Goal: Information Seeking & Learning: Learn about a topic

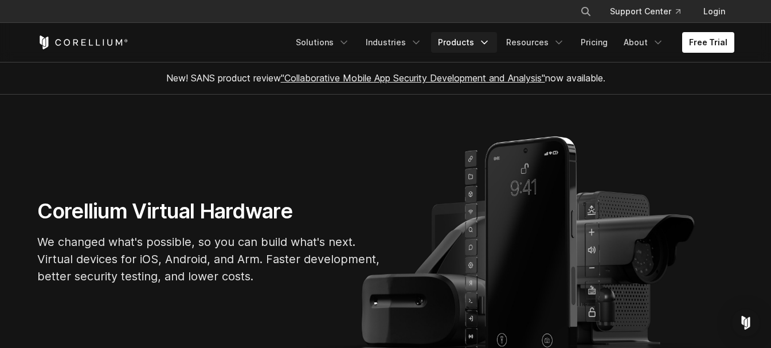
click at [487, 41] on icon "Navigation Menu" at bounding box center [484, 42] width 11 height 11
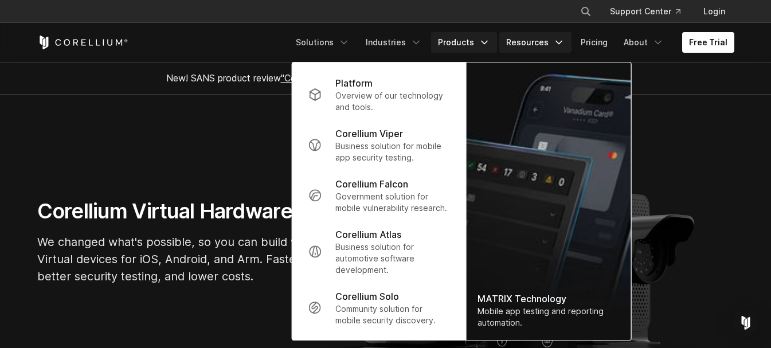
click at [562, 44] on icon "Navigation Menu" at bounding box center [558, 42] width 11 height 11
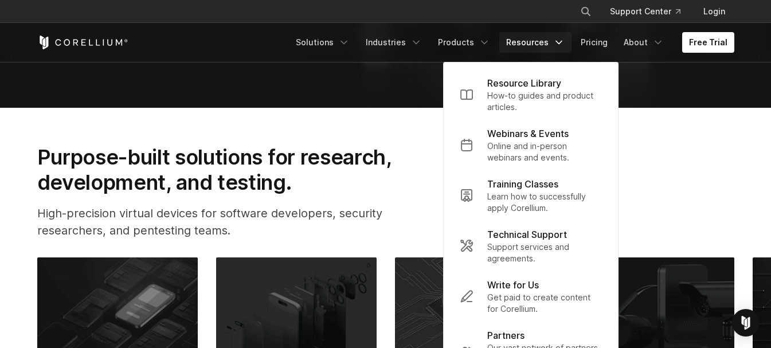
scroll to position [459, 0]
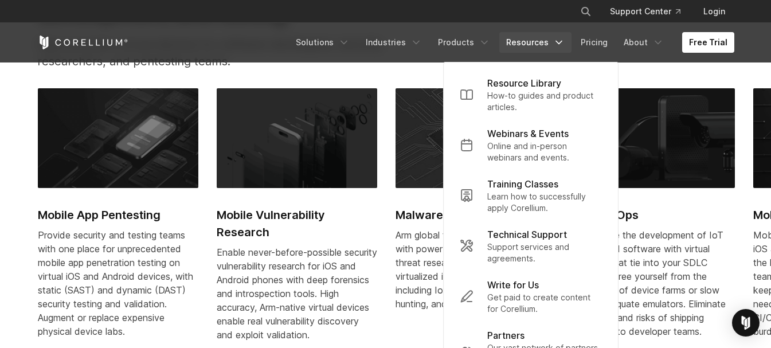
click at [366, 242] on link "Mobile Vulnerability Research Enable never-before-possible security vulnerabili…" at bounding box center [297, 221] width 160 height 267
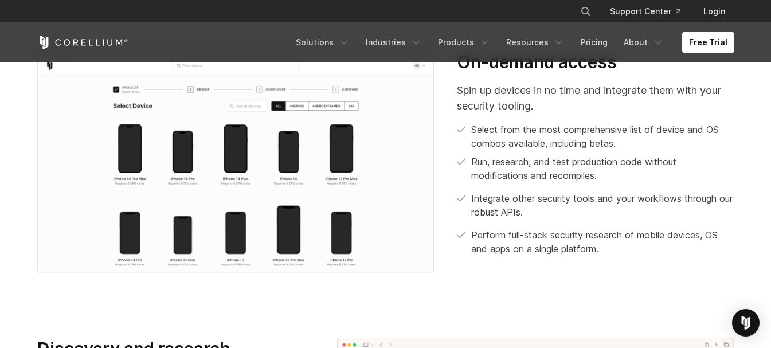
scroll to position [459, 0]
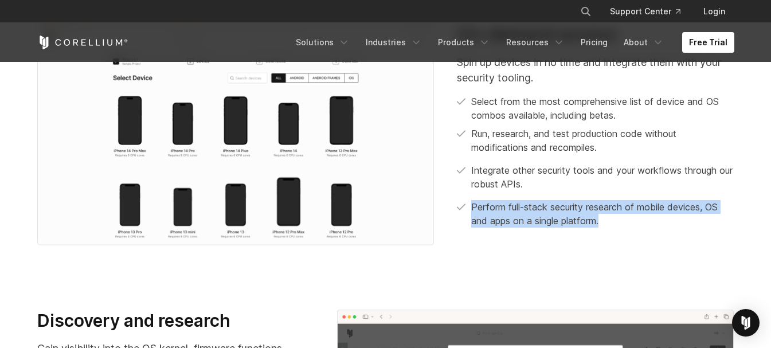
drag, startPoint x: 470, startPoint y: 199, endPoint x: 608, endPoint y: 224, distance: 139.8
click at [608, 224] on div "Spin up devices in no time and integrate them with your security tooling. Selec…" at bounding box center [595, 140] width 277 height 173
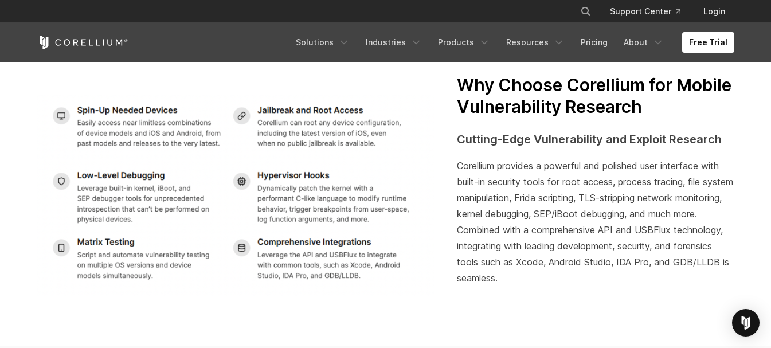
scroll to position [1891, 0]
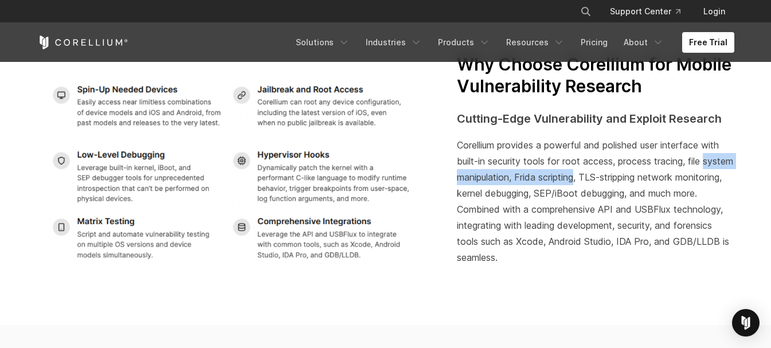
drag, startPoint x: 455, startPoint y: 178, endPoint x: 606, endPoint y: 179, distance: 151.3
click at [608, 178] on div "Why Choose Corellium for Mobile Vulnerability Research Cutting-Edge Vulnerabili…" at bounding box center [595, 176] width 300 height 244
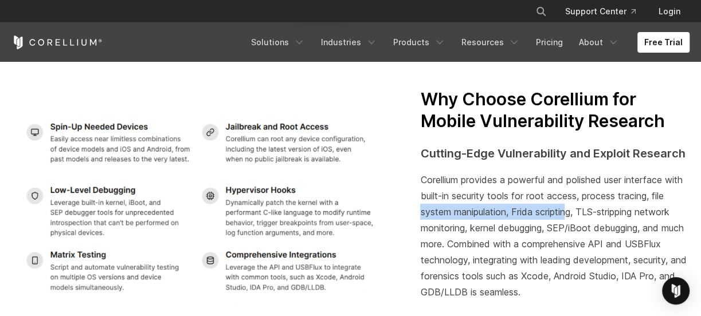
scroll to position [1782, 0]
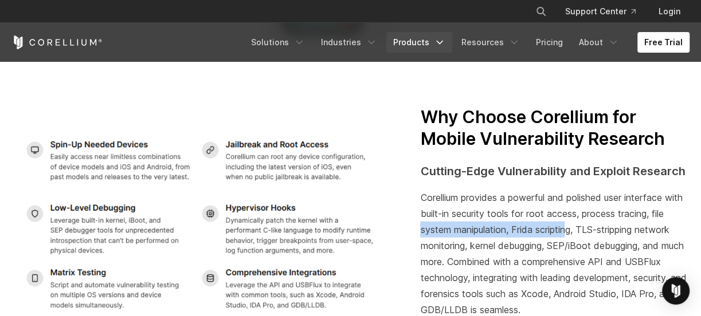
click at [445, 45] on icon "Navigation Menu" at bounding box center [439, 42] width 11 height 11
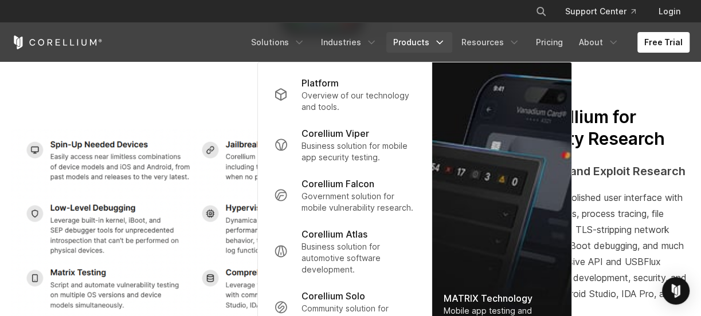
click at [226, 99] on section "Why Choose Corellium for Mobile Vulnerability Research Cutting-Edge Vulnerabili…" at bounding box center [350, 224] width 701 height 308
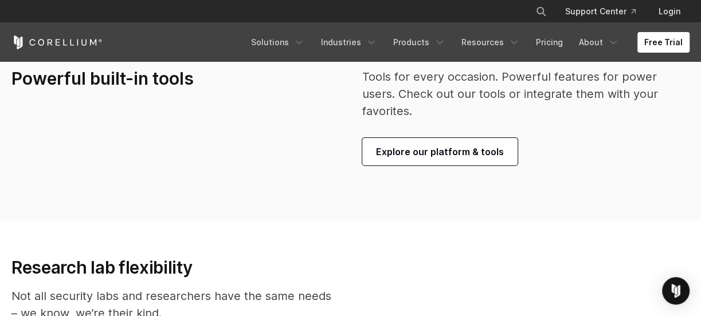
scroll to position [2355, 0]
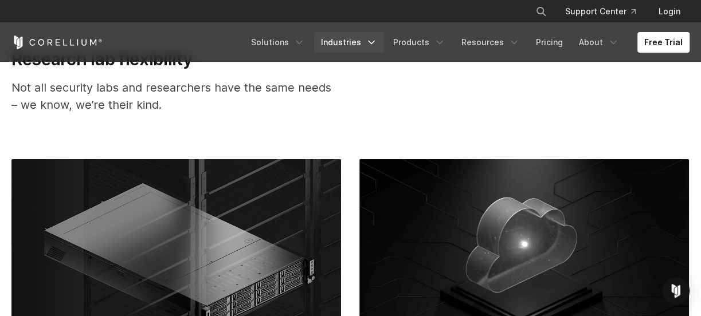
click at [374, 40] on icon "Navigation Menu" at bounding box center [371, 42] width 11 height 11
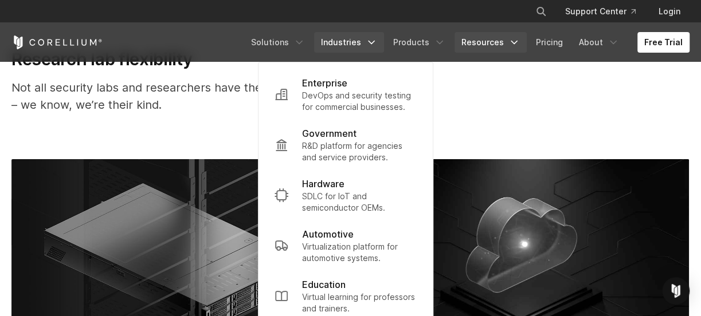
click at [516, 38] on icon "Navigation Menu" at bounding box center [513, 42] width 11 height 11
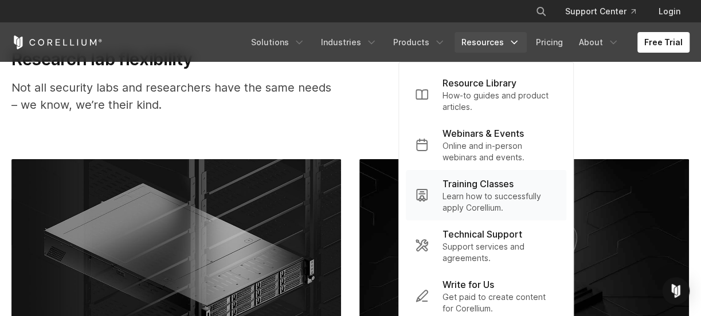
click at [514, 186] on p "Training Classes" at bounding box center [477, 184] width 71 height 14
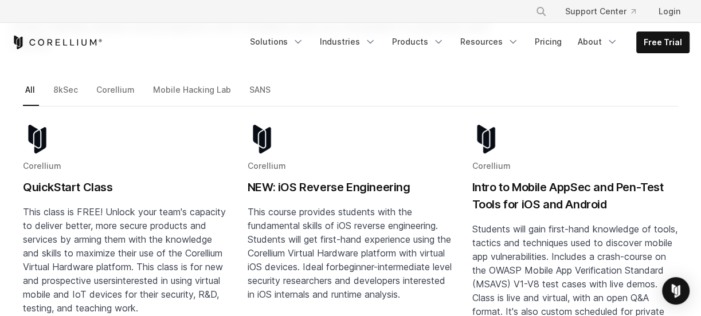
scroll to position [208, 0]
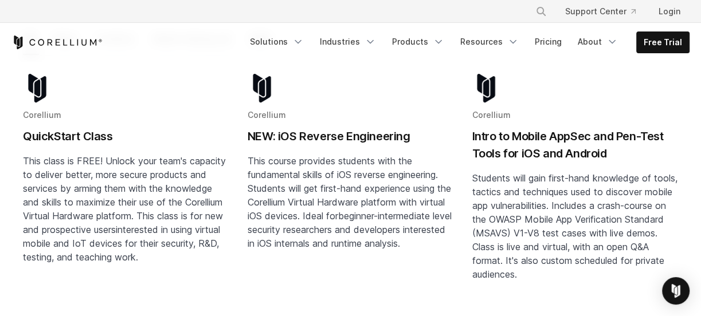
click at [315, 128] on h2 "NEW: iOS Reverse Engineering" at bounding box center [351, 136] width 206 height 17
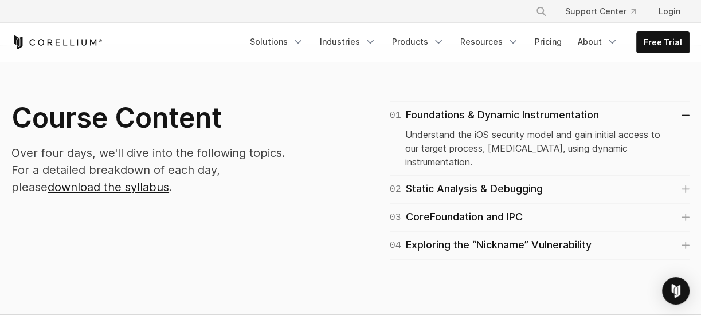
scroll to position [677, 0]
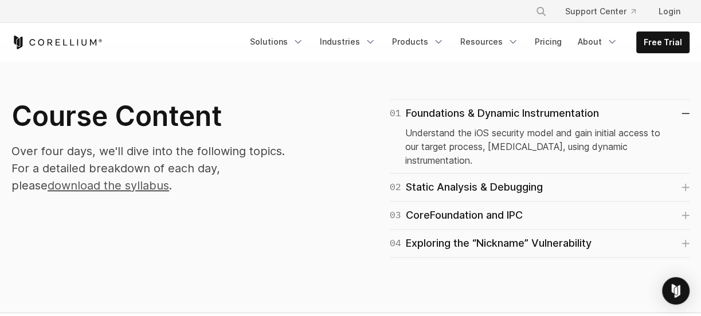
click at [127, 191] on link "download the syllabus" at bounding box center [109, 186] width 122 height 14
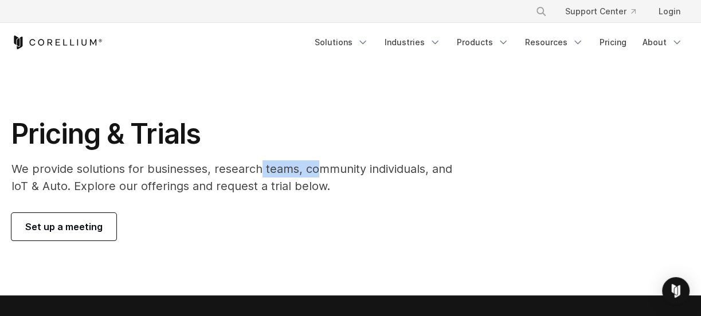
drag, startPoint x: 257, startPoint y: 172, endPoint x: 319, endPoint y: 172, distance: 61.9
click at [319, 172] on p "We provide solutions for businesses, research teams, community individuals, and…" at bounding box center [233, 177] width 444 height 34
click at [179, 211] on div "Pricing & Trials We provide solutions for businesses, research teams, community…" at bounding box center [233, 179] width 467 height 124
click at [48, 218] on link "Set up a meeting" at bounding box center [63, 227] width 105 height 28
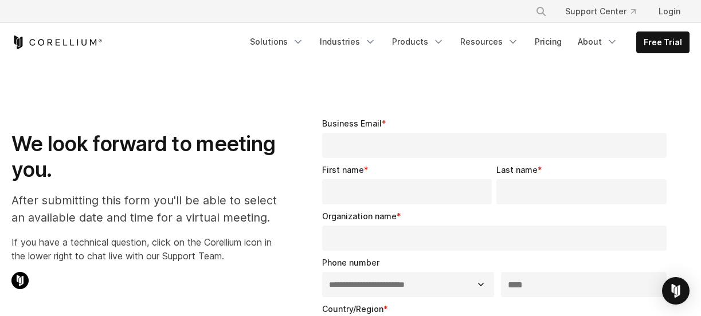
select select "**"
click at [297, 48] on link "Solutions" at bounding box center [277, 42] width 68 height 21
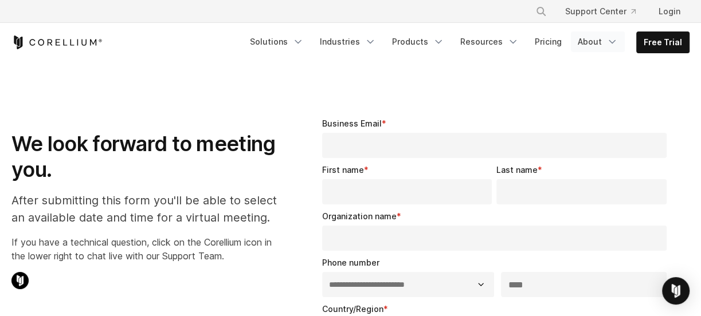
click at [608, 40] on icon "Navigation Menu" at bounding box center [611, 41] width 11 height 11
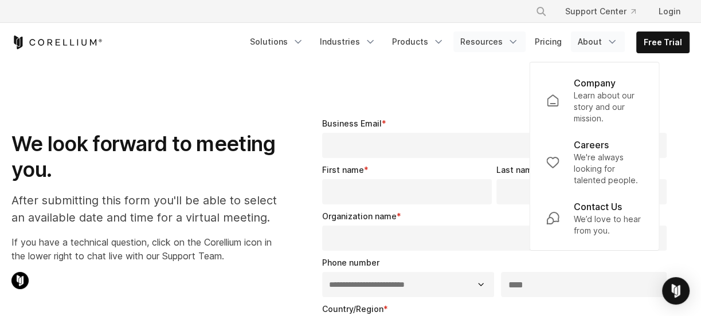
click at [526, 40] on link "Resources" at bounding box center [489, 42] width 72 height 21
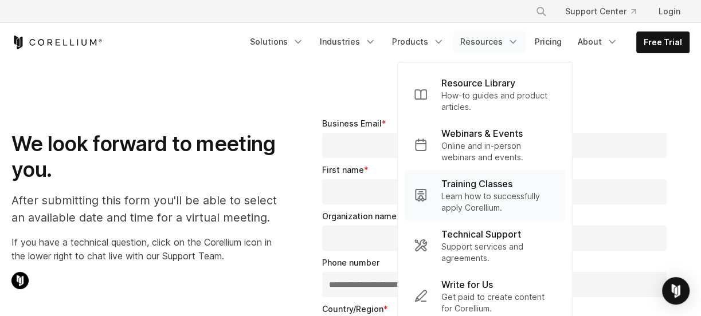
click at [494, 191] on p "Learn how to successfully apply Corellium." at bounding box center [498, 202] width 115 height 23
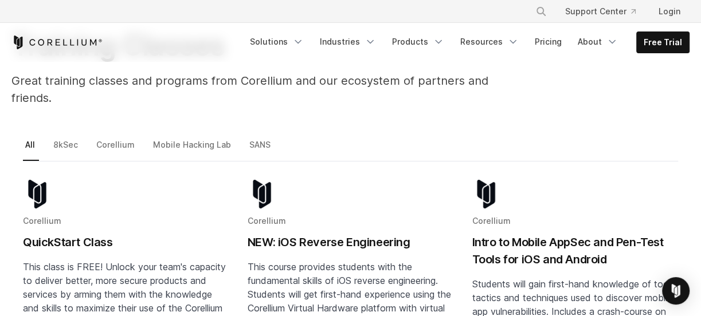
scroll to position [104, 0]
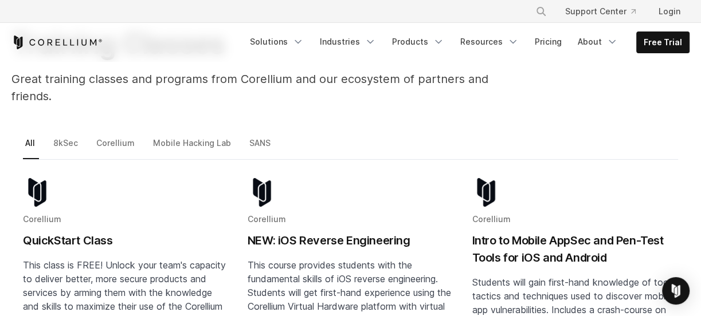
click at [336, 232] on h2 "NEW: iOS Reverse Engineering" at bounding box center [351, 240] width 206 height 17
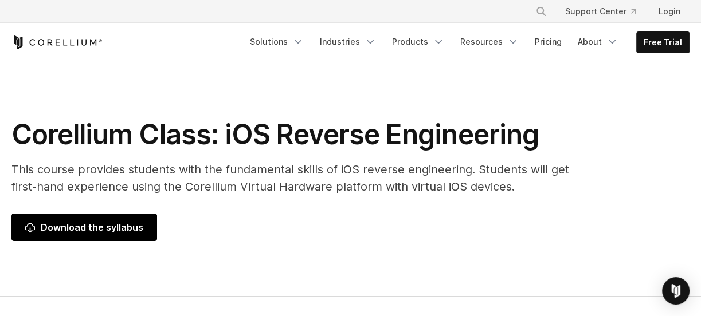
click at [142, 229] on link "Download the syllabus" at bounding box center [84, 228] width 146 height 28
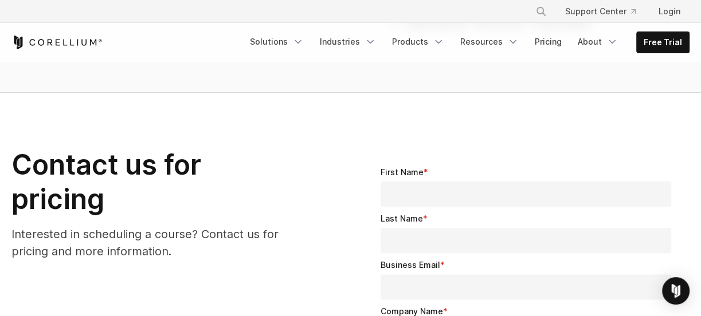
scroll to position [729, 0]
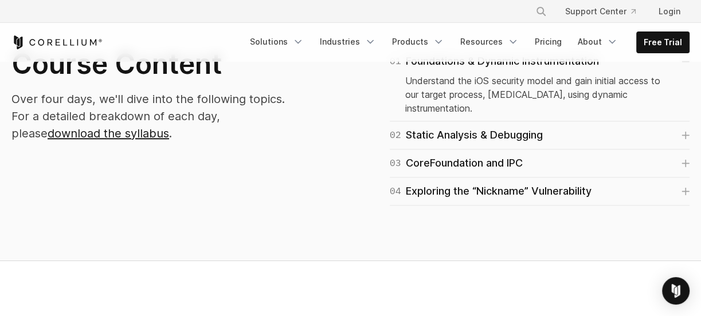
click at [472, 131] on div "02 Static Analysis & Debugging Learn to analyze compiled code, triage a crash l…" at bounding box center [540, 136] width 300 height 28
click at [474, 127] on div "02 Static Analysis & Debugging" at bounding box center [466, 135] width 153 height 16
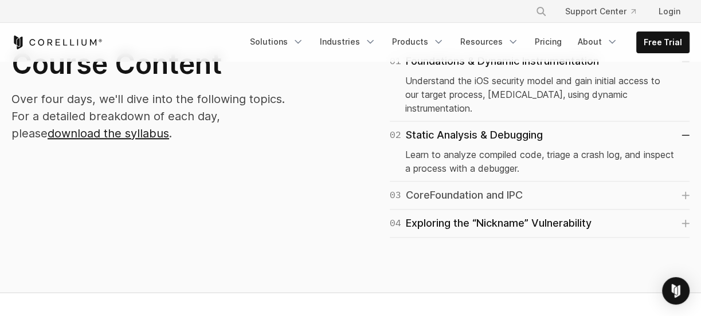
click at [491, 187] on div "03 CoreFoundation and IPC" at bounding box center [456, 195] width 133 height 16
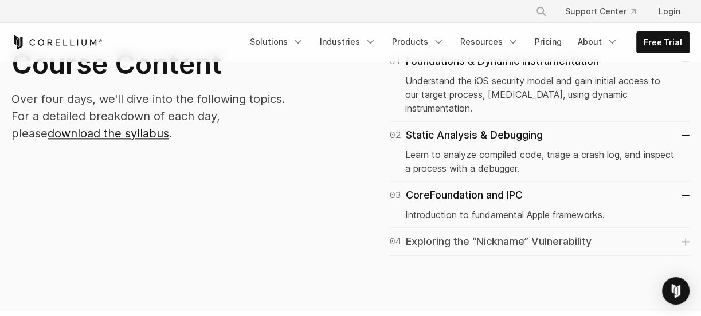
click at [492, 234] on div "04 Exploring the “Nickname” Vulnerability" at bounding box center [491, 242] width 202 height 16
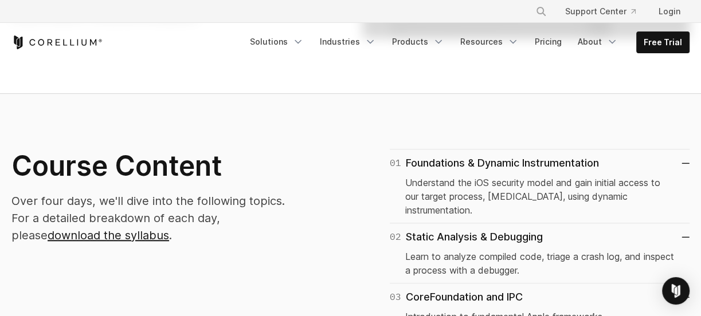
scroll to position [625, 0]
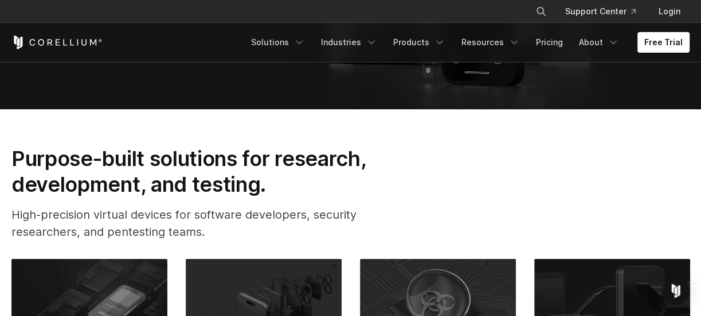
scroll to position [521, 0]
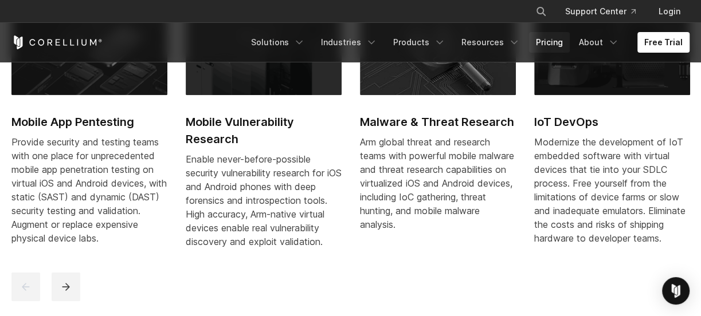
click at [547, 37] on link "Pricing" at bounding box center [549, 42] width 41 height 21
